Goal: Information Seeking & Learning: Learn about a topic

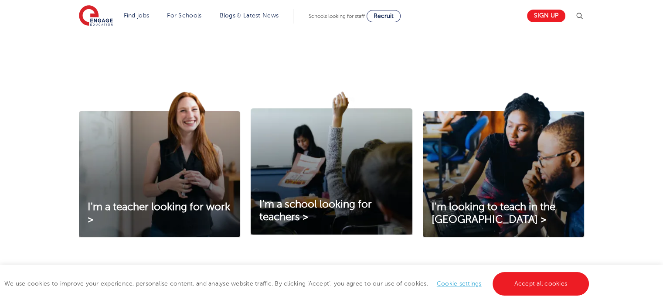
scroll to position [279, 0]
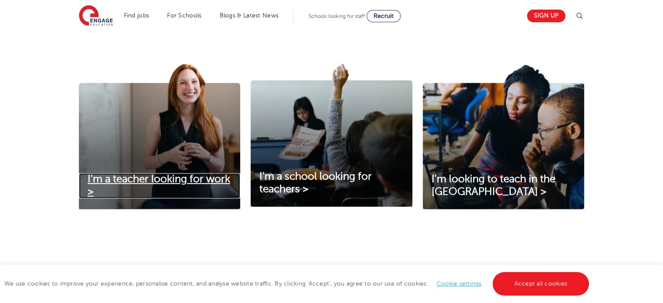
click at [197, 178] on span "I'm a teacher looking for work >" at bounding box center [159, 185] width 143 height 24
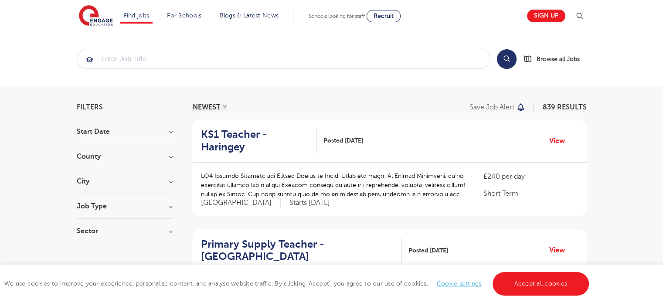
click at [140, 130] on h3 "Start Date" at bounding box center [125, 131] width 96 height 7
click at [120, 207] on h3 "Job Type" at bounding box center [125, 206] width 96 height 7
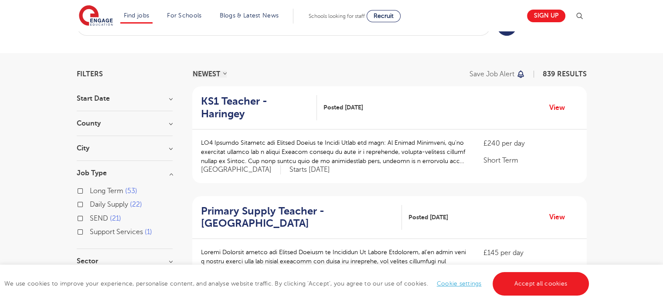
scroll to position [35, 0]
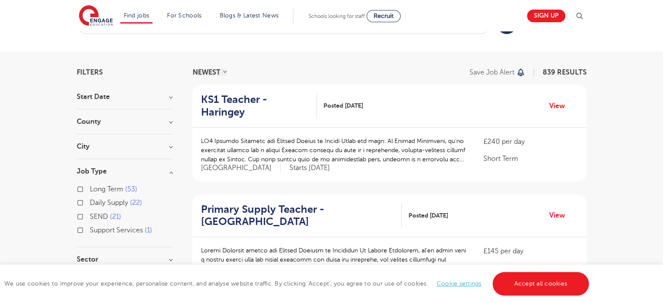
click at [90, 201] on label "Daily Supply 22" at bounding box center [116, 202] width 52 height 11
click at [90, 201] on input "Daily Supply 22" at bounding box center [93, 202] width 6 height 6
checkbox input "true"
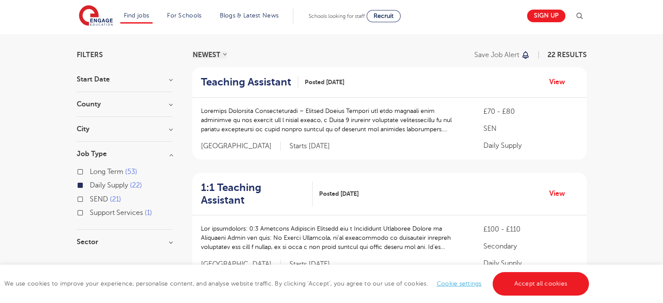
scroll to position [105, 0]
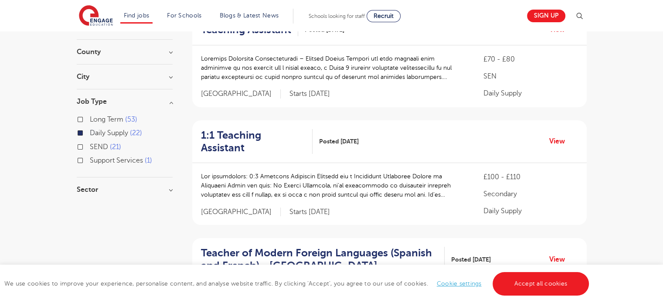
click at [107, 193] on div "Sector Secondary 10 Primary 9 All Through 2 SEN 1 Show more" at bounding box center [125, 194] width 96 height 16
click at [117, 189] on h3 "Sector" at bounding box center [125, 189] width 96 height 7
click at [90, 222] on label "Primary 9" at bounding box center [107, 220] width 35 height 11
click at [90, 222] on input "Primary 9" at bounding box center [93, 220] width 6 height 6
checkbox input "true"
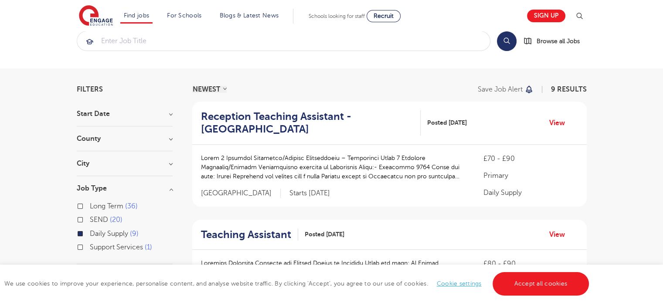
scroll to position [17, 0]
click at [123, 139] on h3 "County" at bounding box center [125, 139] width 96 height 7
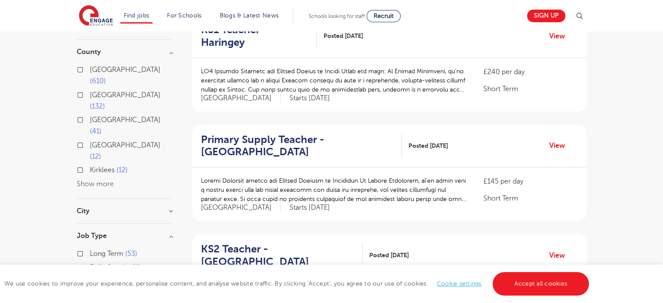
scroll to position [35, 0]
